Goal: Task Accomplishment & Management: Manage account settings

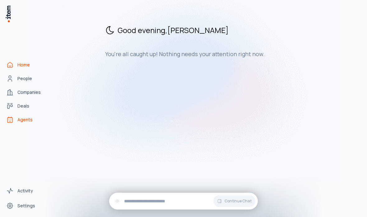
click at [25, 123] on span "Agents" at bounding box center [24, 119] width 15 height 6
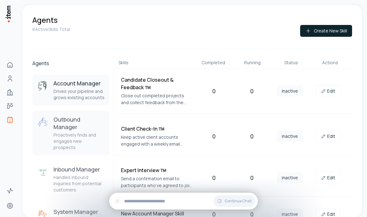
click at [93, 132] on p "Proactively finds and engages new prospects" at bounding box center [79, 141] width 51 height 19
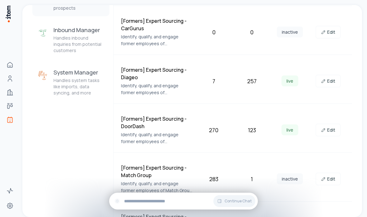
scroll to position [173, 0]
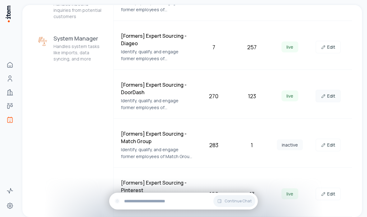
click at [336, 97] on link "Edit" at bounding box center [328, 96] width 25 height 12
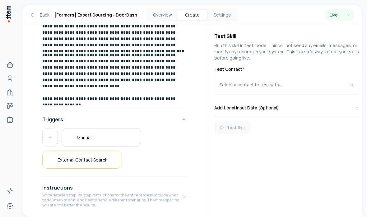
scroll to position [79, 0]
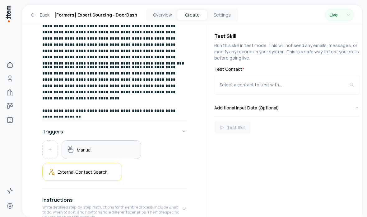
click at [134, 148] on div "Manual" at bounding box center [101, 149] width 69 height 8
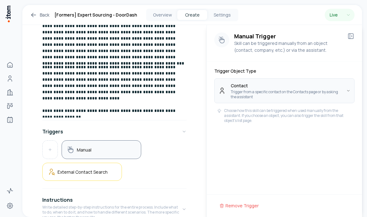
click at [259, 86] on html "**********" at bounding box center [183, 108] width 367 height 217
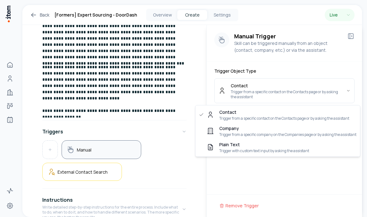
click at [177, 68] on html "**********" at bounding box center [183, 108] width 367 height 217
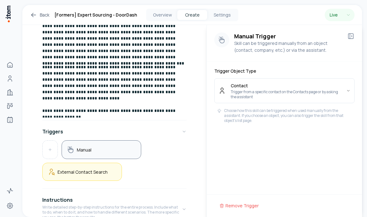
click at [103, 169] on h5 "External Contact Search" at bounding box center [83, 172] width 50 height 6
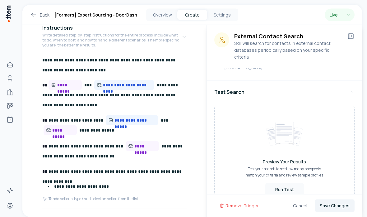
scroll to position [25, 0]
click at [134, 143] on span "**********" at bounding box center [145, 146] width 22 height 6
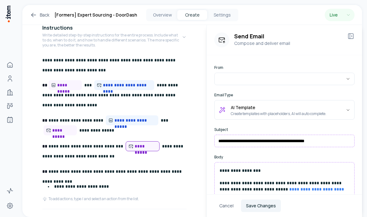
click at [133, 115] on p "**********" at bounding box center [114, 125] width 144 height 21
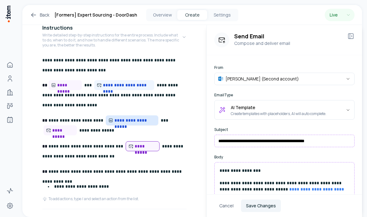
click at [133, 117] on span "**********" at bounding box center [134, 120] width 41 height 6
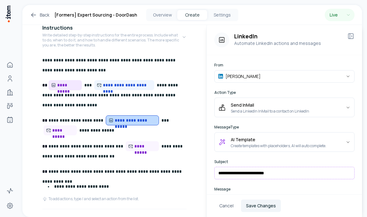
click at [70, 82] on span "**********" at bounding box center [68, 85] width 22 height 6
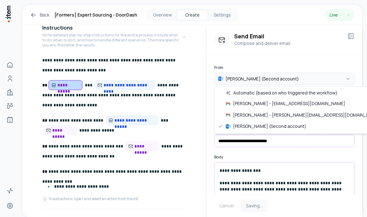
click at [245, 82] on html "**********" at bounding box center [183, 108] width 367 height 217
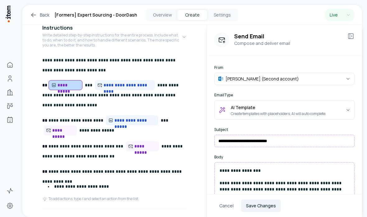
click at [226, 51] on html "**********" at bounding box center [183, 108] width 367 height 217
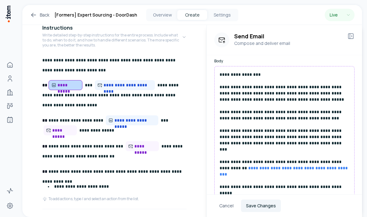
click at [123, 19] on h1 "[Formers] Expert Sourcing - DoorDash" at bounding box center [95, 14] width 83 height 7
click at [161, 17] on button "Overview" at bounding box center [162, 15] width 30 height 10
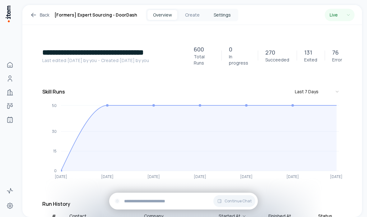
click at [226, 15] on button "Settings" at bounding box center [222, 15] width 30 height 10
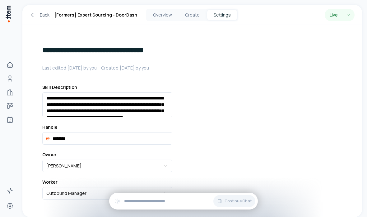
click at [175, 77] on div "**********" at bounding box center [107, 152] width 170 height 255
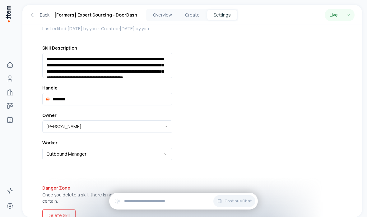
scroll to position [39, 0]
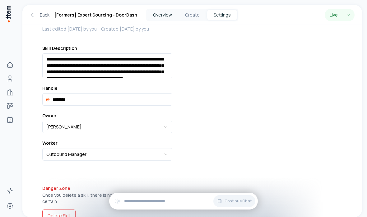
click at [161, 15] on button "Overview" at bounding box center [162, 15] width 30 height 10
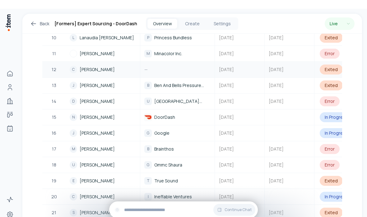
scroll to position [348, 0]
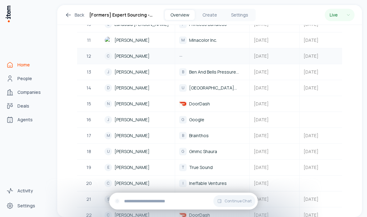
click at [11, 68] on icon "Home" at bounding box center [9, 64] width 7 height 7
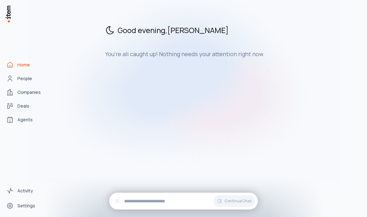
click at [30, 134] on img at bounding box center [183, 81] width 311 height 202
click at [24, 123] on span "Agents" at bounding box center [24, 119] width 15 height 6
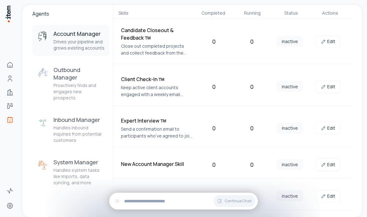
scroll to position [49, 0]
click at [81, 125] on p "Handles inbound inquiries from potential customers" at bounding box center [79, 134] width 51 height 19
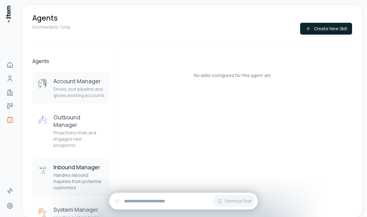
click at [75, 92] on p "Drives your pipeline and grows existing accounts" at bounding box center [79, 92] width 51 height 12
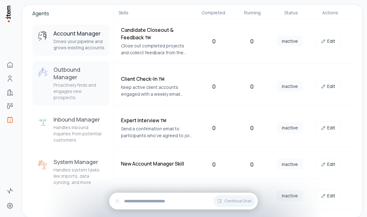
scroll to position [49, 0]
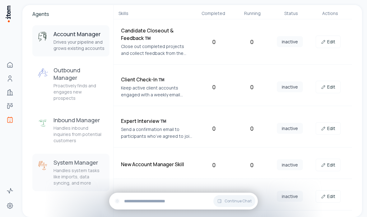
click at [65, 167] on p "Handles system tasks like imports, data syncing, and more" at bounding box center [79, 176] width 51 height 19
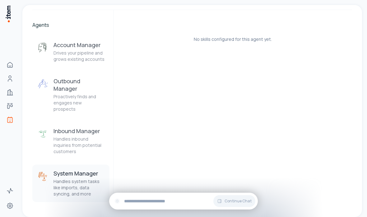
scroll to position [2, 0]
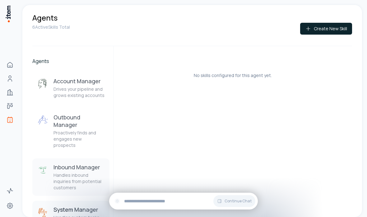
click at [71, 172] on p "Handles inbound inquiries from potential customers" at bounding box center [79, 181] width 51 height 19
click at [74, 129] on p "Proactively finds and engages new prospects" at bounding box center [79, 138] width 51 height 19
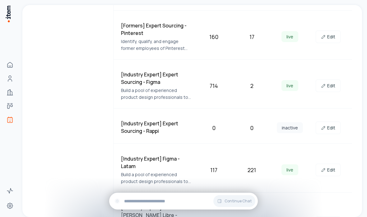
scroll to position [329, 0]
click at [182, 158] on h4 "[Industry Expert] Figma - Latam" at bounding box center [156, 162] width 71 height 15
click at [220, 169] on div "117" at bounding box center [213, 170] width 33 height 9
click at [331, 170] on link "Edit" at bounding box center [328, 170] width 25 height 12
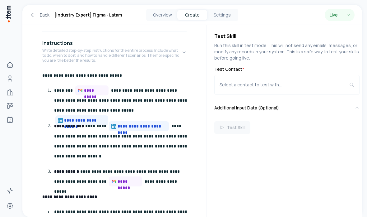
scroll to position [25, 0]
click at [93, 87] on span "**********" at bounding box center [95, 90] width 22 height 6
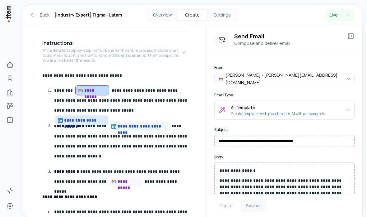
click at [106, 117] on span "**********" at bounding box center [85, 120] width 42 height 6
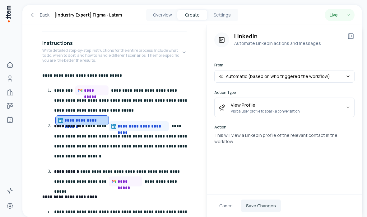
click at [189, 81] on div "**********" at bounding box center [114, 117] width 184 height 496
click at [167, 88] on p "**********" at bounding box center [121, 100] width 135 height 30
click at [165, 16] on button "Overview" at bounding box center [162, 15] width 30 height 10
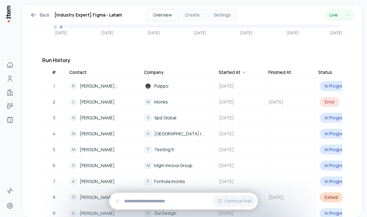
click at [40, 13] on link "Back" at bounding box center [40, 14] width 20 height 7
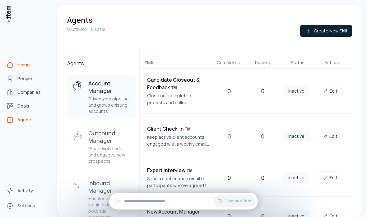
click at [10, 68] on icon "Home" at bounding box center [9, 64] width 7 height 7
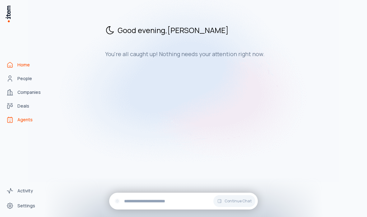
click at [21, 123] on span "Agents" at bounding box center [24, 119] width 15 height 6
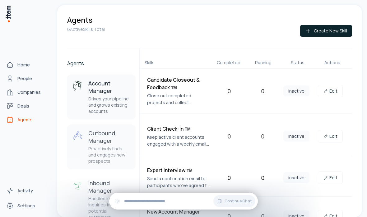
click at [116, 143] on h3 "Outbound Manager" at bounding box center [109, 136] width 42 height 15
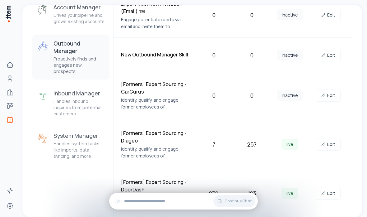
scroll to position [76, 0]
click at [180, 180] on h4 "[Formers] Expert Sourcing - DoorDash" at bounding box center [156, 185] width 71 height 15
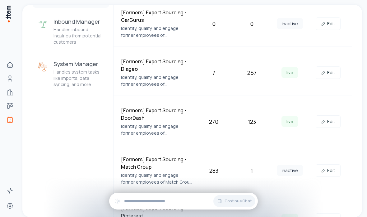
scroll to position [151, 0]
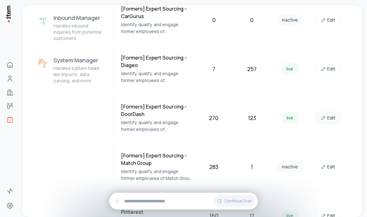
click at [333, 115] on link "Edit" at bounding box center [328, 117] width 25 height 12
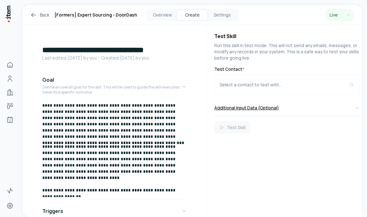
click at [273, 108] on button "Additional Input Data (Optional)" at bounding box center [286, 108] width 145 height 16
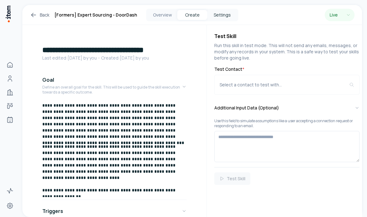
click at [225, 20] on button "Settings" at bounding box center [222, 15] width 30 height 10
click at [223, 15] on button "Settings" at bounding box center [222, 15] width 30 height 10
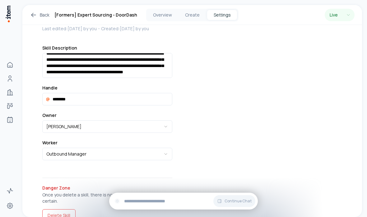
scroll to position [39, 0]
click at [164, 122] on button "[PERSON_NAME]" at bounding box center [107, 126] width 130 height 12
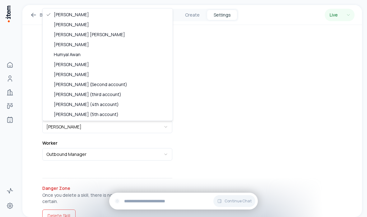
click at [263, 75] on html "**********" at bounding box center [183, 108] width 367 height 217
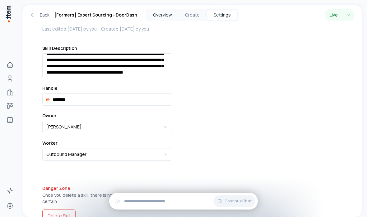
click at [172, 11] on button "Overview" at bounding box center [162, 15] width 30 height 10
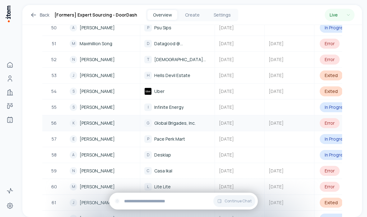
scroll to position [995, 0]
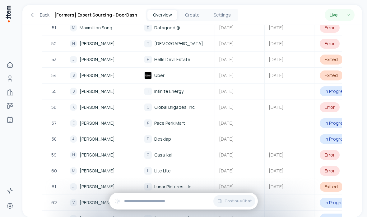
click at [37, 11] on icon at bounding box center [33, 14] width 7 height 7
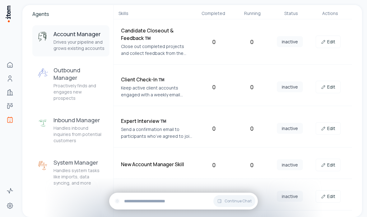
scroll to position [49, 0]
click at [189, 90] on p "Keep active client accounts engaged with a weekly email asking for updates or n…" at bounding box center [156, 91] width 71 height 14
click at [62, 167] on p "Handles system tasks like imports, data syncing, and more" at bounding box center [79, 176] width 51 height 19
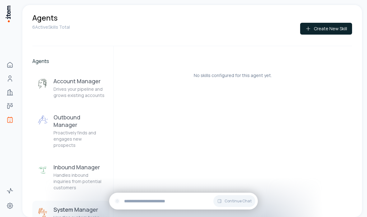
scroll to position [25, 0]
click at [55, 172] on p "Handles inbound inquiries from potential customers" at bounding box center [79, 181] width 51 height 19
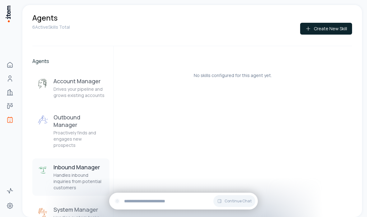
click at [56, 172] on p "Handles inbound inquiries from potential customers" at bounding box center [79, 181] width 51 height 19
click at [55, 129] on p "Proactively finds and engages new prospects" at bounding box center [79, 138] width 51 height 19
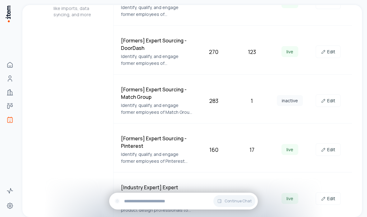
scroll to position [217, 0]
click at [336, 54] on link "Edit" at bounding box center [328, 51] width 25 height 12
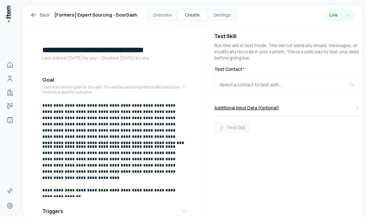
click at [311, 104] on button "Additional Input Data (Optional)" at bounding box center [286, 108] width 145 height 16
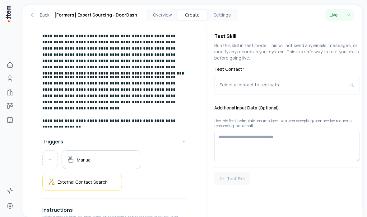
scroll to position [79, 0]
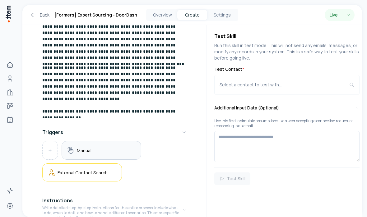
click at [81, 154] on div "Manual" at bounding box center [102, 150] width 80 height 19
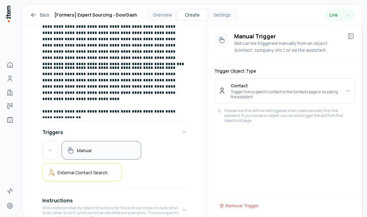
click at [311, 119] on p "Choose how this skill can be triggered when used manually from the assistant. I…" at bounding box center [288, 115] width 128 height 15
click at [342, 109] on p "Choose how this skill can be triggered when used manually from the assistant. I…" at bounding box center [288, 115] width 128 height 15
click at [326, 115] on p "Choose how this skill can be triggered when used manually from the assistant. I…" at bounding box center [288, 115] width 128 height 15
click at [340, 124] on div "Manual Trigger Skill can be triggered manually from an object (contact, company…" at bounding box center [284, 123] width 155 height 197
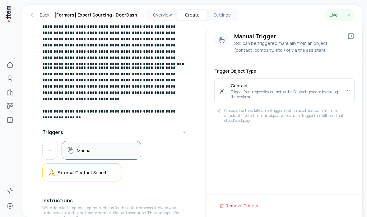
click at [344, 115] on p "Choose how this skill can be triggered when used manually from the assistant. I…" at bounding box center [288, 115] width 128 height 15
click at [334, 120] on p "Choose how this skill can be triggered when used manually from the assistant. I…" at bounding box center [288, 115] width 128 height 15
click at [311, 167] on div "Manual Trigger Skill can be triggered manually from an object (contact, company…" at bounding box center [284, 123] width 155 height 197
click at [83, 141] on div "Manual" at bounding box center [102, 150] width 80 height 19
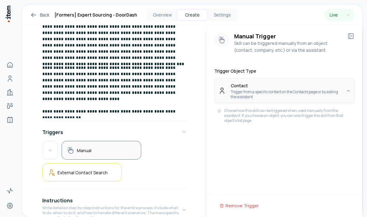
click at [302, 87] on button "Contact Trigger from a specific contact on the Contacts page or by asking the a…" at bounding box center [284, 90] width 140 height 25
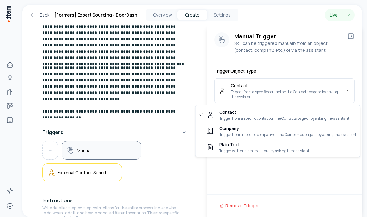
click at [297, 181] on html "**********" at bounding box center [183, 108] width 367 height 217
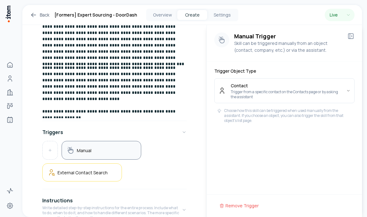
click at [301, 119] on p "Choose how this skill can be triggered when used manually from the assistant. I…" at bounding box center [288, 115] width 128 height 15
click at [351, 36] on icon at bounding box center [350, 35] width 7 height 7
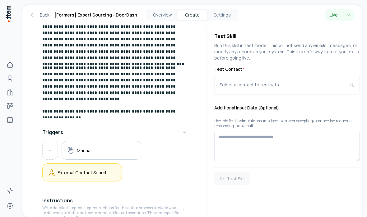
click at [68, 163] on div "External Contact Search" at bounding box center [82, 172] width 80 height 18
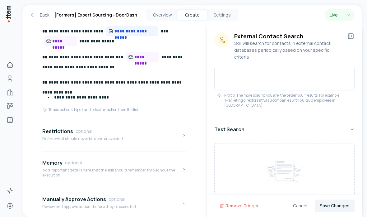
scroll to position [340, 0]
click at [65, 204] on p "Review and approve actions before they're executed." at bounding box center [89, 206] width 95 height 5
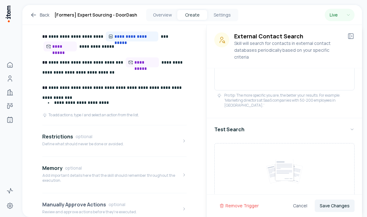
click at [64, 200] on h4 "Manually Approve Actions" at bounding box center [74, 203] width 64 height 7
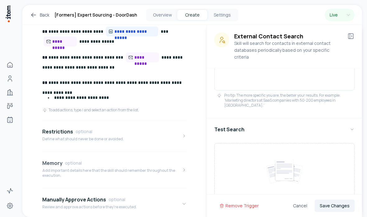
click at [59, 168] on p "Add important details here that the skill should remember throughout the execut…" at bounding box center [111, 173] width 139 height 10
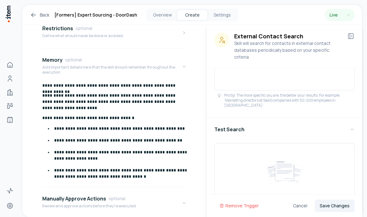
click at [48, 100] on div "**********" at bounding box center [114, 133] width 144 height 102
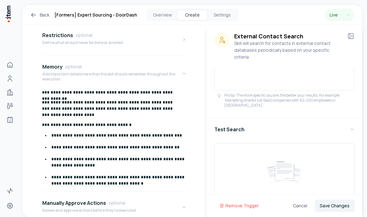
scroll to position [0, 2]
click at [58, 40] on p "Define what should never be done or avoided." at bounding box center [83, 42] width 82 height 5
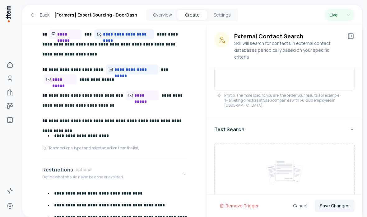
scroll to position [301, 0]
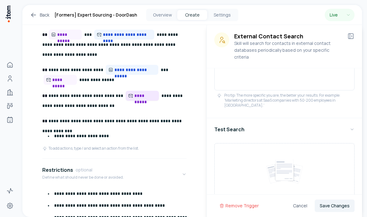
click at [128, 93] on icon at bounding box center [130, 95] width 5 height 5
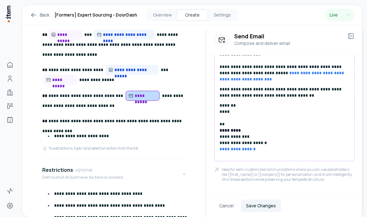
scroll to position [116, 0]
click at [247, 150] on link "**********" at bounding box center [238, 149] width 36 height 4
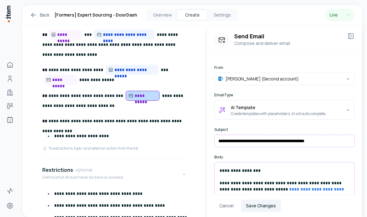
scroll to position [0, 0]
click at [320, 109] on button "AI Template Create templates with placeholders, AI will auto complete." at bounding box center [284, 110] width 140 height 20
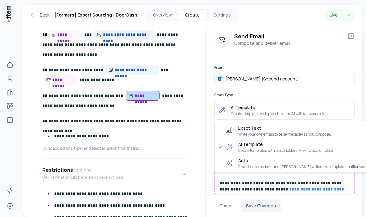
click at [59, 55] on html "**********" at bounding box center [183, 108] width 367 height 217
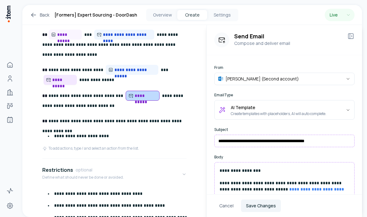
click at [65, 77] on span "**********" at bounding box center [63, 80] width 22 height 6
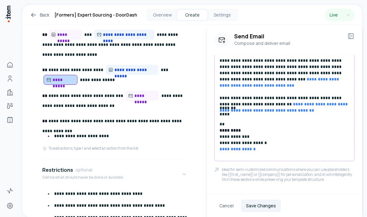
scroll to position [151, 0]
click at [114, 67] on span "**********" at bounding box center [134, 70] width 41 height 6
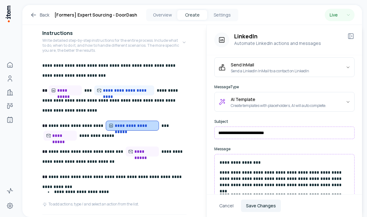
scroll to position [40, 0]
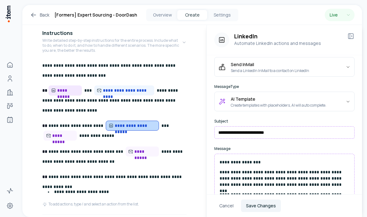
click at [64, 87] on span "**********" at bounding box center [68, 90] width 22 height 6
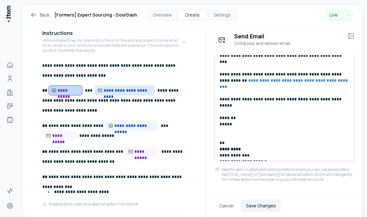
scroll to position [183, 0]
click at [117, 85] on span "**********" at bounding box center [125, 90] width 60 height 10
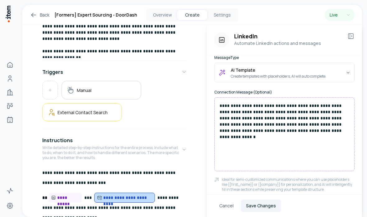
scroll to position [138, 0]
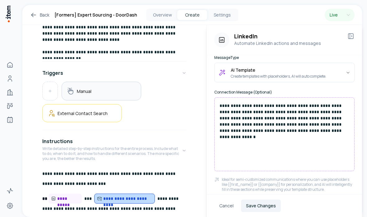
click at [81, 88] on h5 "Manual" at bounding box center [84, 91] width 15 height 6
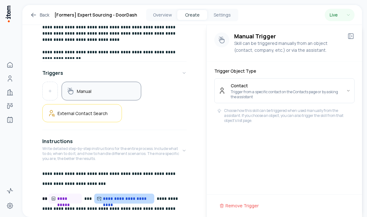
click at [84, 88] on h5 "Manual" at bounding box center [84, 91] width 15 height 6
click at [186, 64] on button "Triggers" at bounding box center [114, 72] width 144 height 17
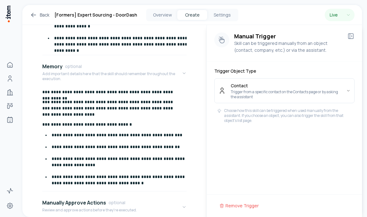
scroll to position [495, 0]
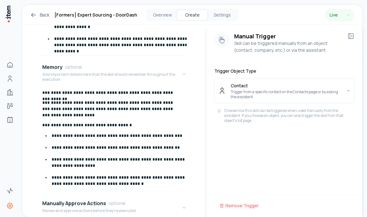
click at [9, 203] on icon "Settings" at bounding box center [9, 205] width 7 height 7
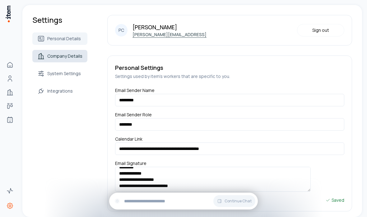
click at [85, 60] on link "Company Details" at bounding box center [59, 56] width 55 height 12
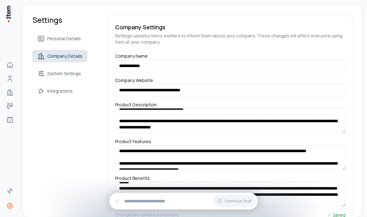
scroll to position [18, 0]
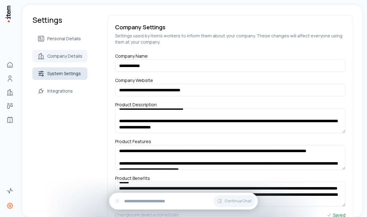
click at [49, 72] on span "System Settings" at bounding box center [64, 73] width 34 height 6
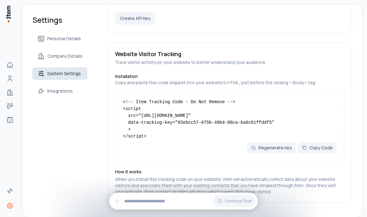
scroll to position [551, 0]
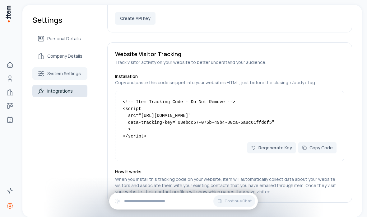
click at [50, 90] on span "Integrations" at bounding box center [60, 91] width 26 height 6
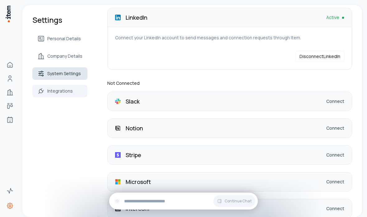
click at [54, 78] on link "System Settings" at bounding box center [59, 73] width 55 height 12
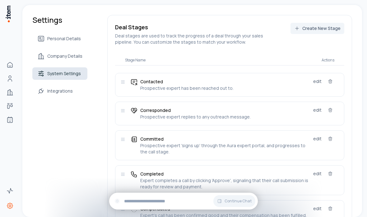
scroll to position [1, 0]
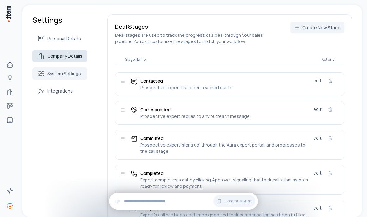
click at [51, 58] on span "Company Details" at bounding box center [64, 56] width 35 height 6
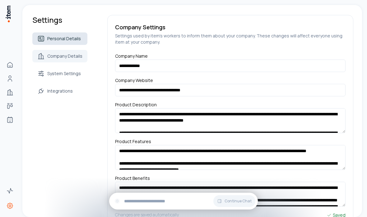
click at [46, 39] on link "Personal Details" at bounding box center [59, 38] width 55 height 12
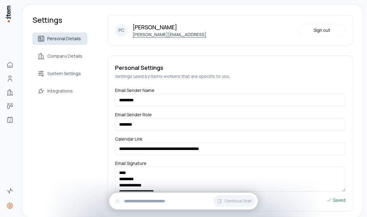
scroll to position [25, 0]
click at [10, 58] on link "Home" at bounding box center [10, 64] width 12 height 12
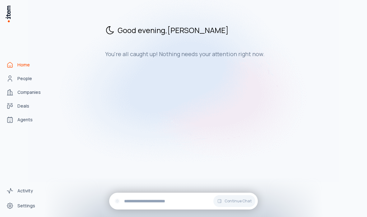
click at [7, 216] on html "Home People Companies Deals Agents Activity Settings Good evening , [PERSON_NAM…" at bounding box center [183, 108] width 367 height 217
click at [18, 216] on html "Home People Companies Deals Agents Activity Settings Good evening , [PERSON_NAM…" at bounding box center [183, 108] width 367 height 217
click at [24, 216] on html "Home People Companies Deals Agents Activity Settings Good evening , [PERSON_NAM…" at bounding box center [183, 108] width 367 height 217
click at [26, 216] on html "Home People Companies Deals Agents Activity Settings Good evening , [PERSON_NAM…" at bounding box center [183, 108] width 367 height 217
click at [27, 216] on html "Home People Companies Deals Agents Activity Settings Good evening , [PERSON_NAM…" at bounding box center [183, 108] width 367 height 217
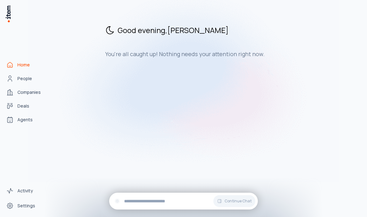
click at [25, 216] on html "Home People Companies Deals Agents Activity Settings Good evening , [PERSON_NAM…" at bounding box center [183, 108] width 367 height 217
click at [26, 216] on html "Home People Companies Deals Agents Activity Settings Good evening , [PERSON_NAM…" at bounding box center [183, 108] width 367 height 217
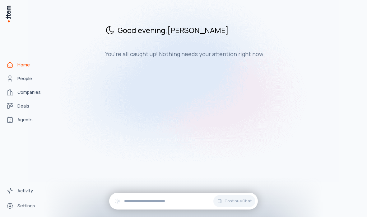
click at [26, 216] on html "Home People Companies Deals Agents Activity Settings Good evening , [PERSON_NAM…" at bounding box center [183, 108] width 367 height 217
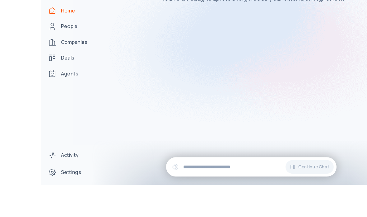
scroll to position [25, 0]
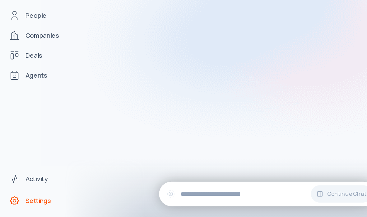
click at [23, 202] on span "Settings" at bounding box center [26, 205] width 18 height 6
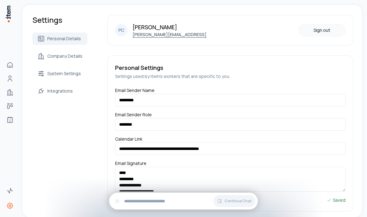
click at [326, 24] on button "Sign out" at bounding box center [321, 30] width 47 height 12
click at [319, 24] on button "Sign out" at bounding box center [321, 30] width 47 height 12
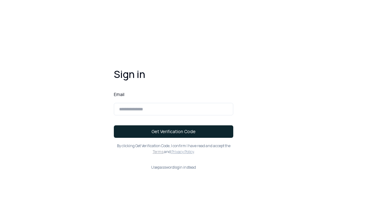
click at [212, 103] on input at bounding box center [173, 109] width 119 height 12
type input "**********"
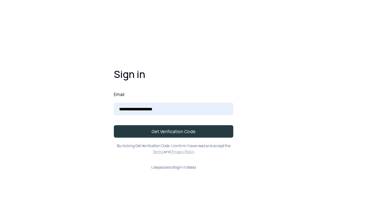
click at [177, 125] on button "Get Verification Code" at bounding box center [173, 131] width 119 height 12
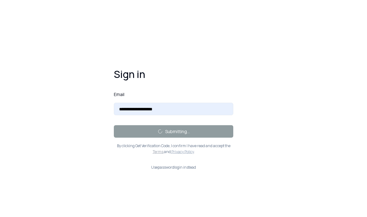
scroll to position [23, 0]
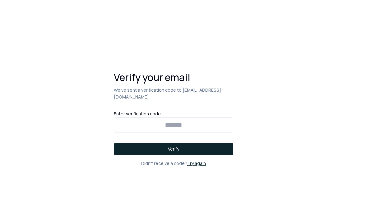
click at [145, 117] on input at bounding box center [173, 125] width 119 height 16
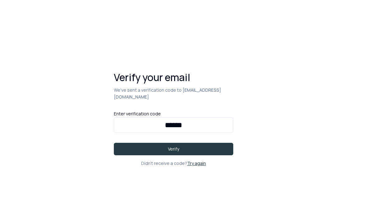
type input "******"
click at [214, 142] on button "Verify" at bounding box center [173, 148] width 119 height 12
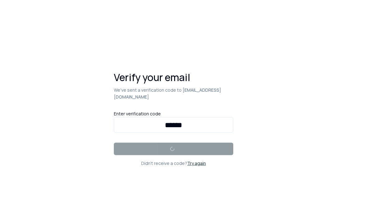
scroll to position [23, 0]
